Goal: Task Accomplishment & Management: Manage account settings

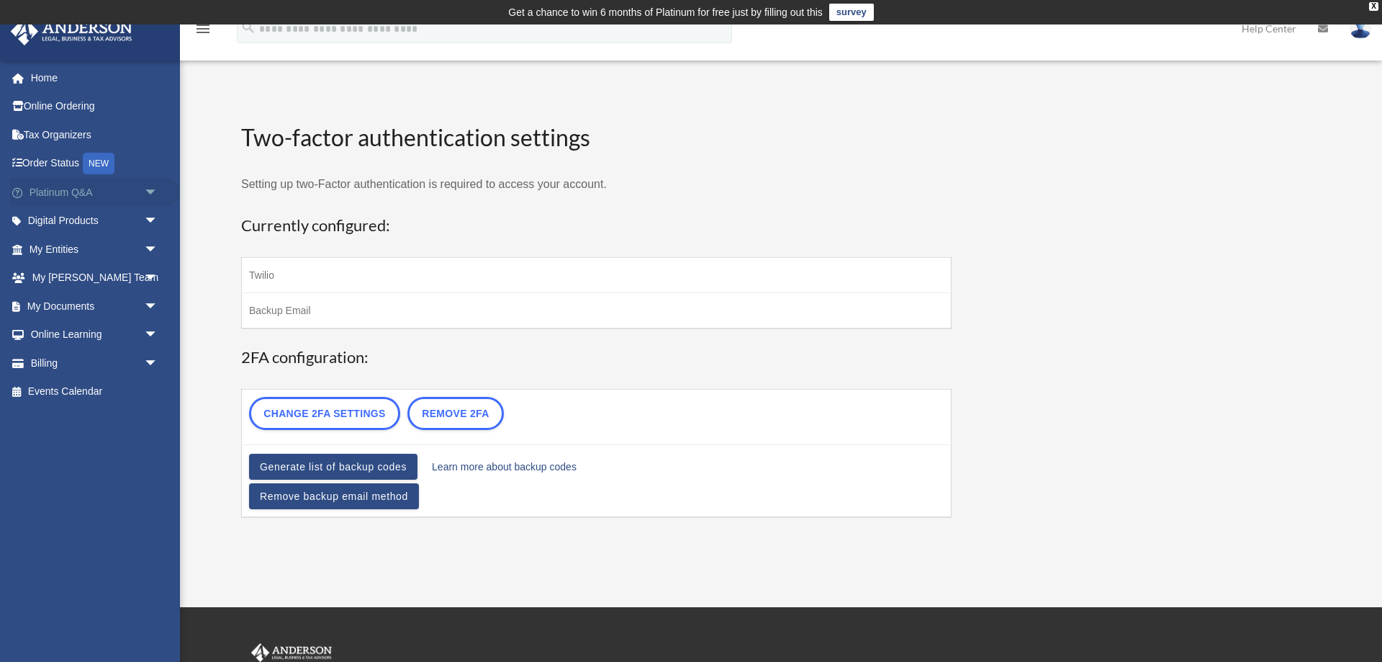
click at [155, 187] on span "arrow_drop_down" at bounding box center [158, 193] width 29 height 30
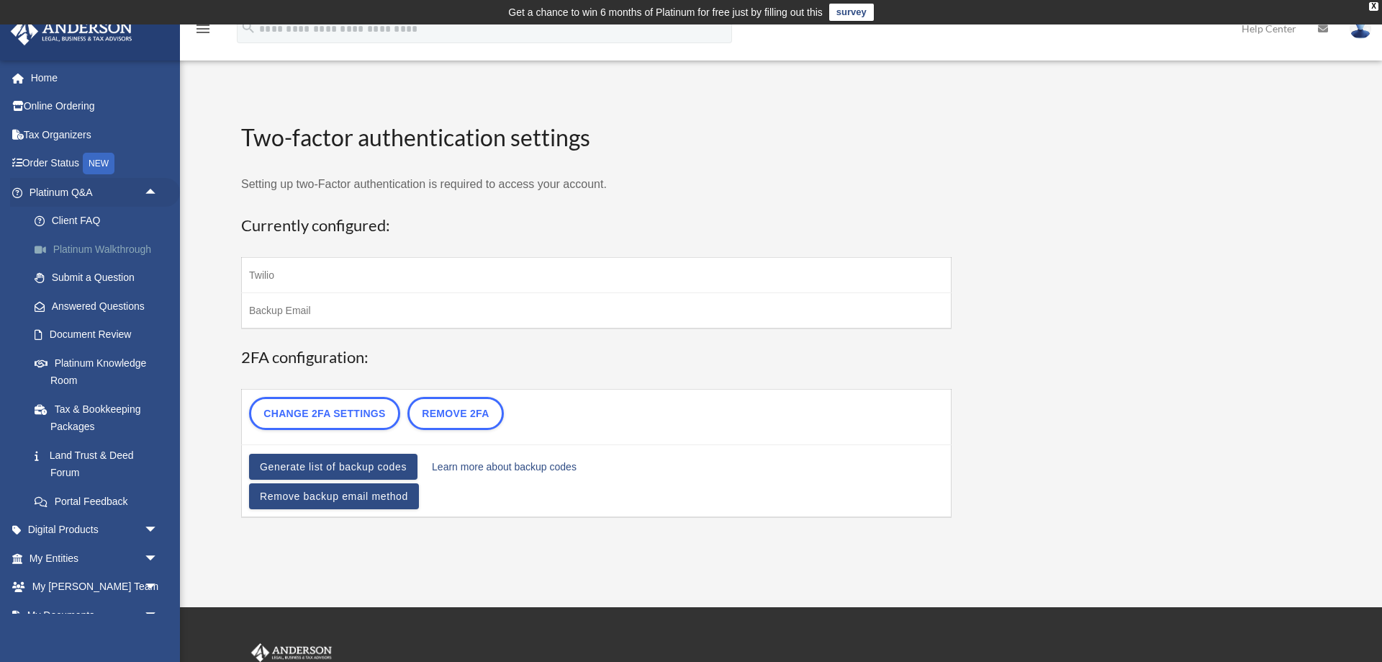
click at [131, 244] on link "Platinum Walkthrough" at bounding box center [100, 249] width 160 height 29
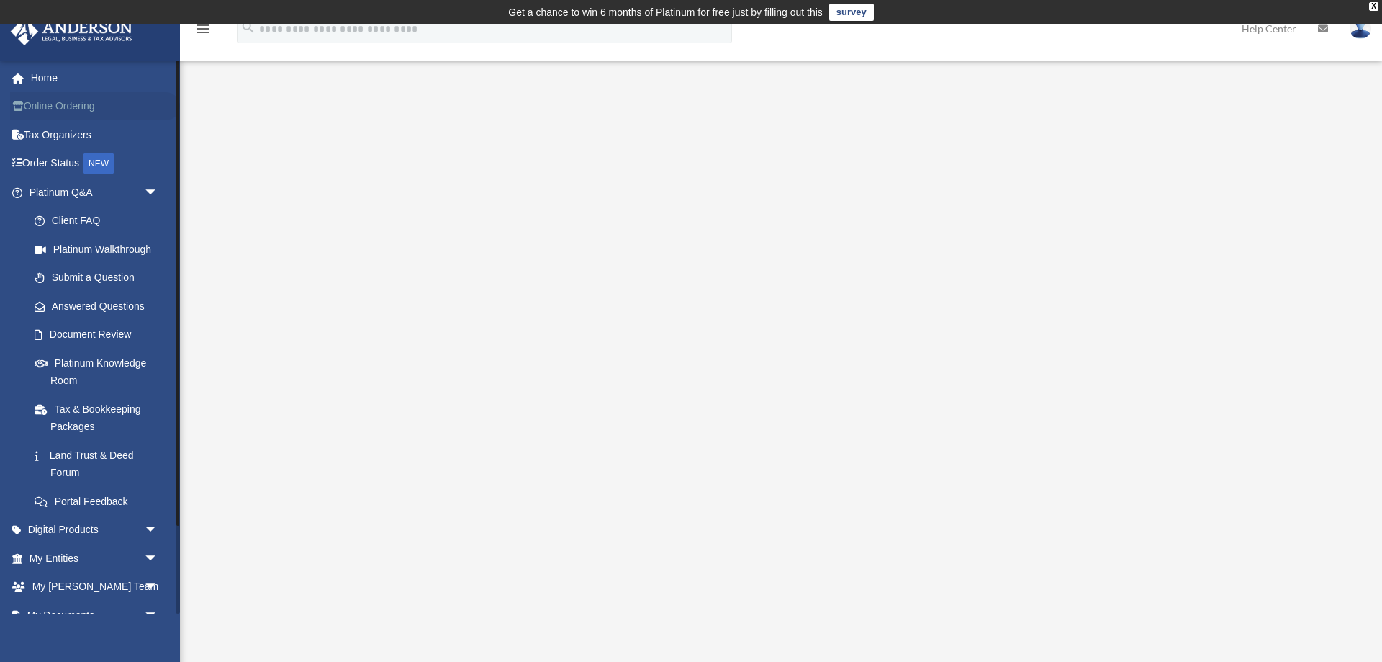
click at [47, 113] on link "Online Ordering" at bounding box center [95, 106] width 170 height 29
click at [48, 109] on link "Online Ordering" at bounding box center [95, 106] width 170 height 29
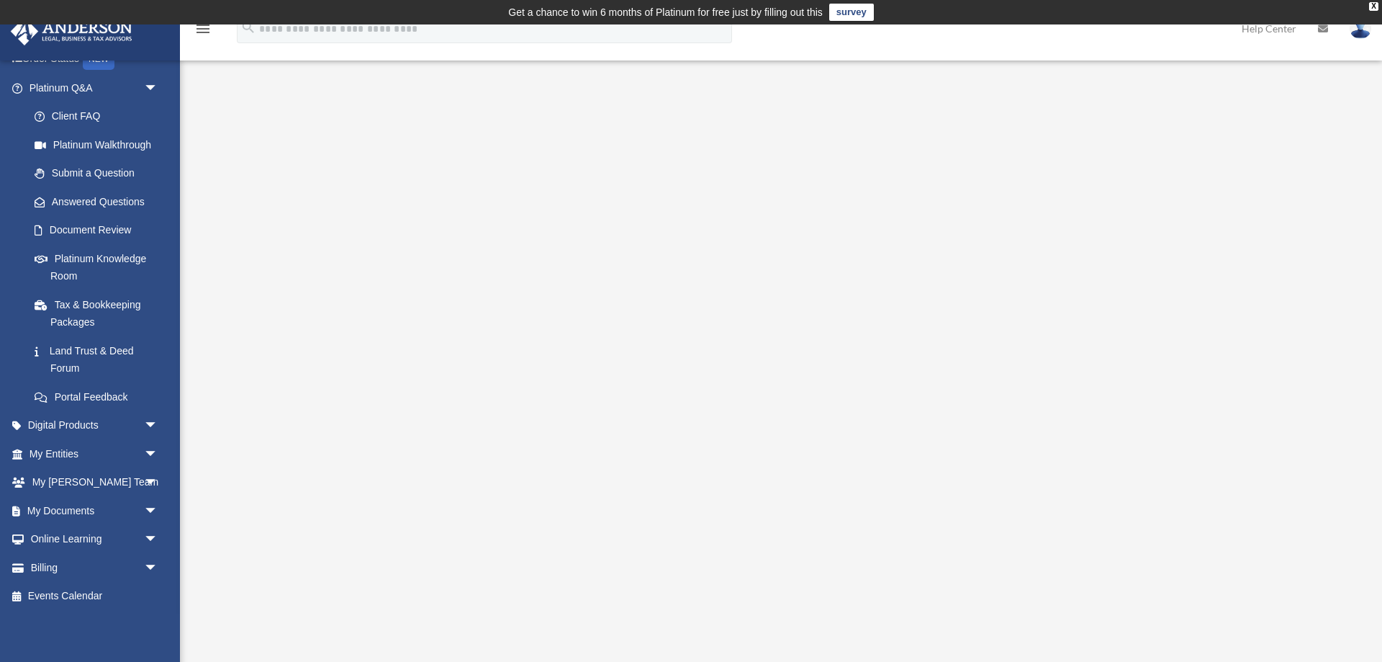
click at [1366, 30] on img at bounding box center [1361, 28] width 22 height 21
click at [1119, 71] on link "My Profile" at bounding box center [1145, 68] width 144 height 30
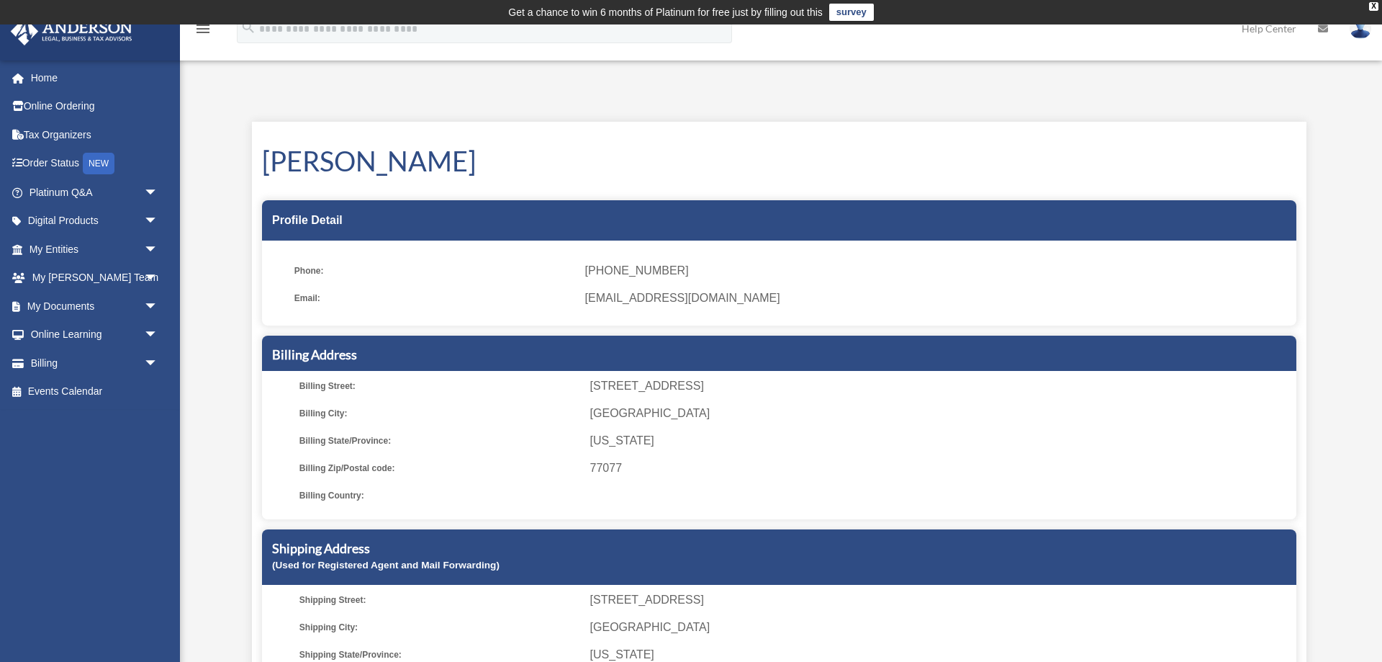
click at [1358, 33] on img at bounding box center [1361, 28] width 22 height 21
click at [88, 364] on link "Billing arrow_drop_down" at bounding box center [95, 362] width 170 height 29
click at [153, 364] on span "arrow_drop_down" at bounding box center [158, 363] width 29 height 30
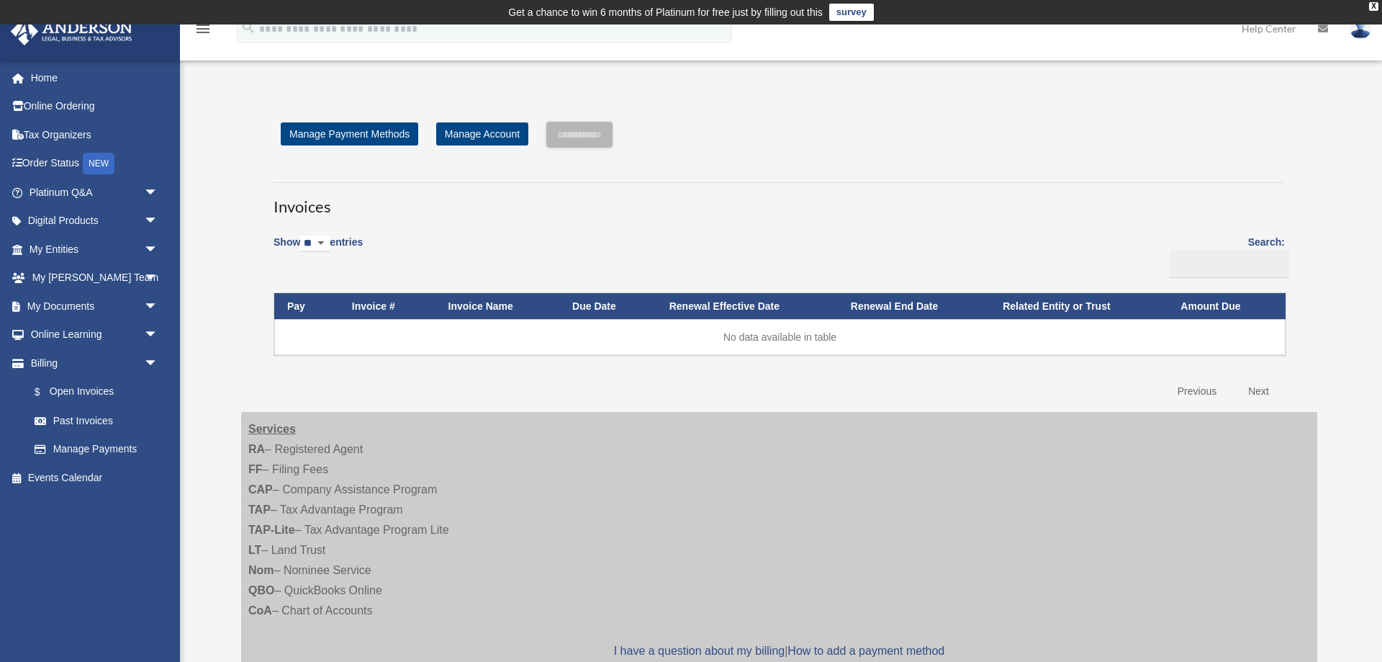
click at [1358, 27] on img at bounding box center [1361, 28] width 22 height 21
click at [1109, 129] on link "Logout" at bounding box center [1145, 126] width 144 height 30
